Goal: Find contact information: Find contact information

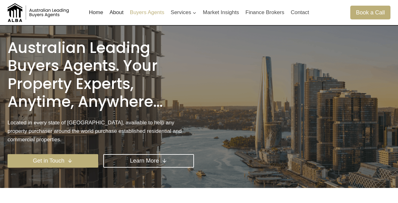
click at [153, 12] on link "Buyers Agents" at bounding box center [147, 12] width 41 height 15
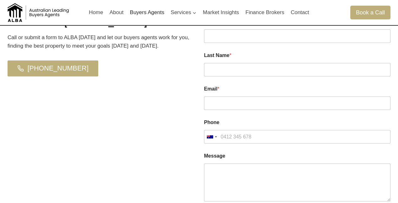
scroll to position [1444, 0]
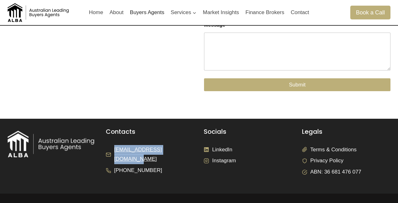
drag, startPoint x: 182, startPoint y: 111, endPoint x: 114, endPoint y: 113, distance: 67.8
click at [114, 145] on li "[EMAIL_ADDRESS][DOMAIN_NAME]" at bounding box center [150, 154] width 89 height 19
copy span "[EMAIL_ADDRESS][DOMAIN_NAME]"
drag, startPoint x: 162, startPoint y: 125, endPoint x: 113, endPoint y: 121, distance: 49.1
click at [113, 166] on li "[PHONE_NUMBER]" at bounding box center [150, 171] width 89 height 10
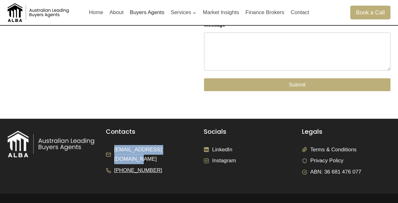
copy span "[PHONE_NUMBER]"
click at [147, 13] on link "Buyers Agents" at bounding box center [147, 12] width 41 height 15
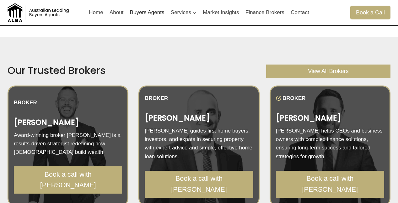
scroll to position [787, 0]
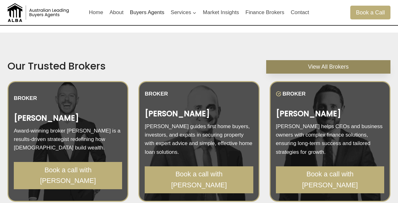
click at [325, 62] on span "View All Brokers" at bounding box center [328, 66] width 41 height 9
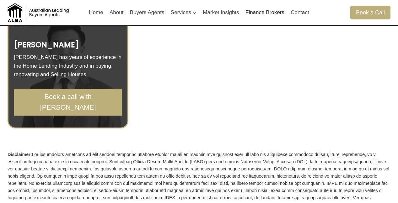
scroll to position [734, 0]
